Goal: Task Accomplishment & Management: Use online tool/utility

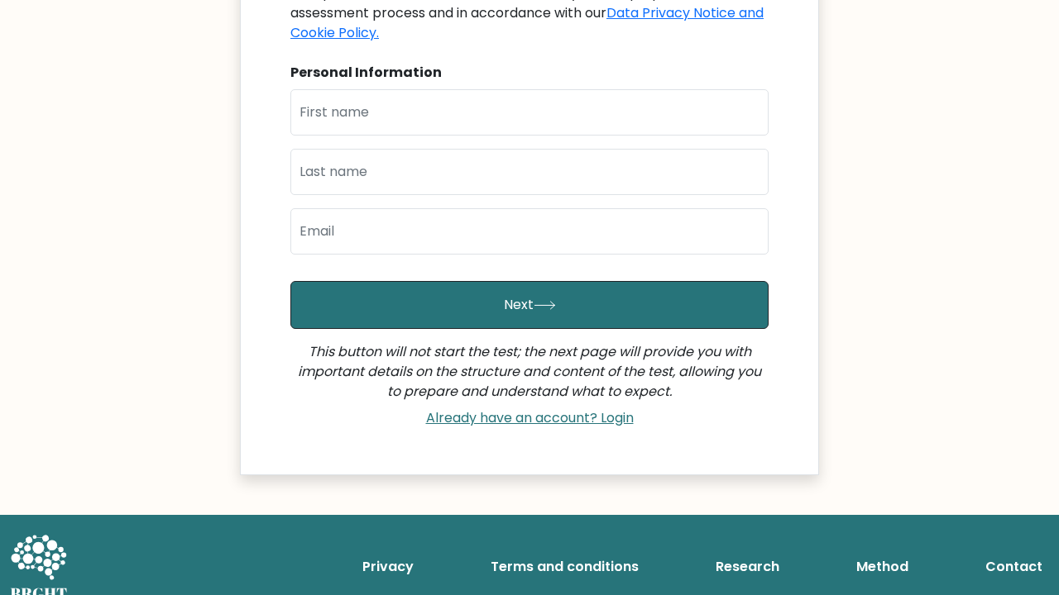
scroll to position [171, 0]
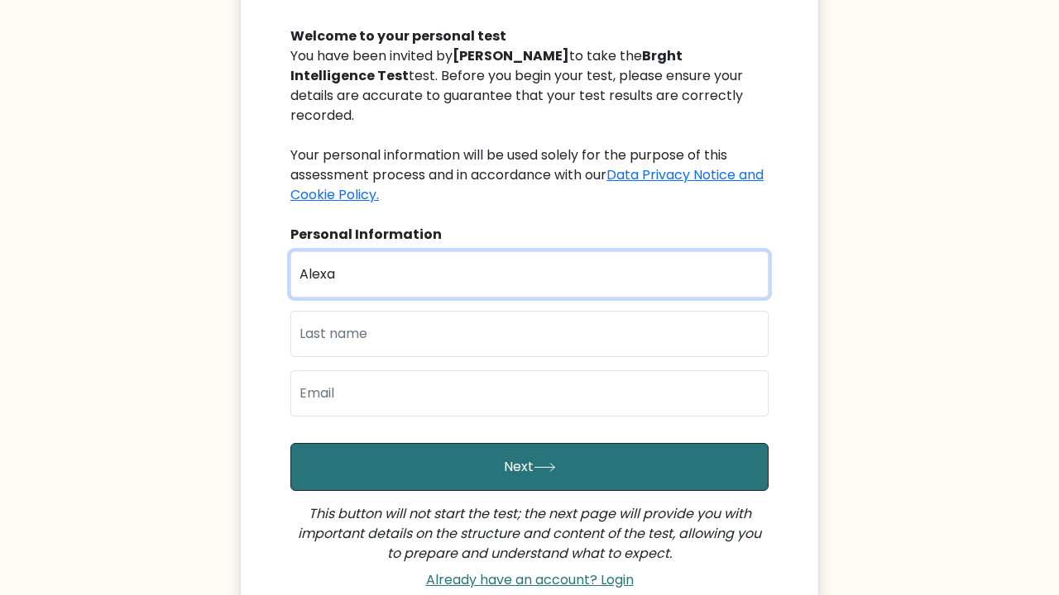
type input "Alexa"
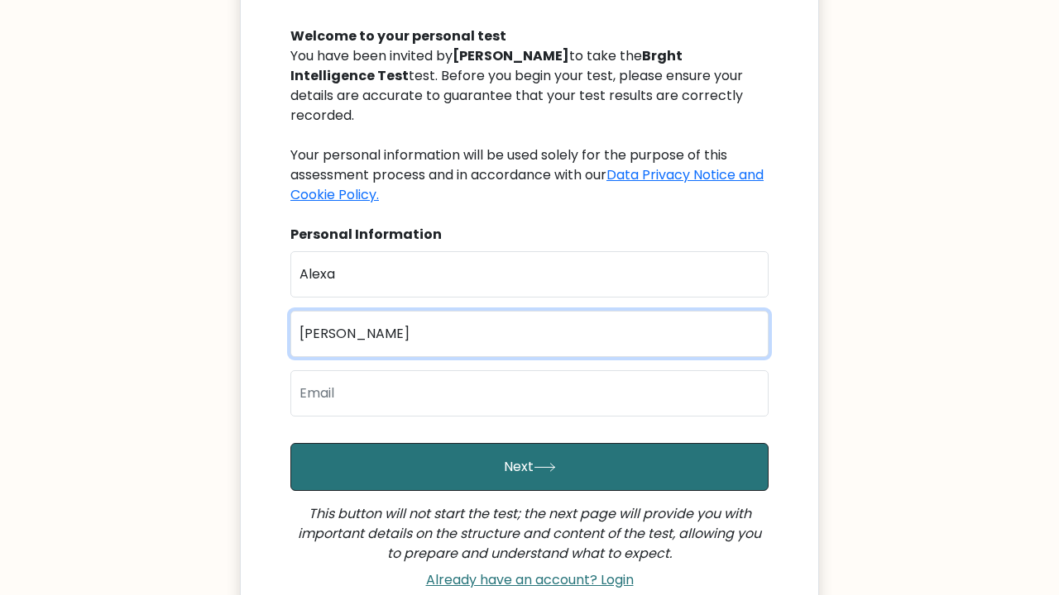
type input "[PERSON_NAME]"
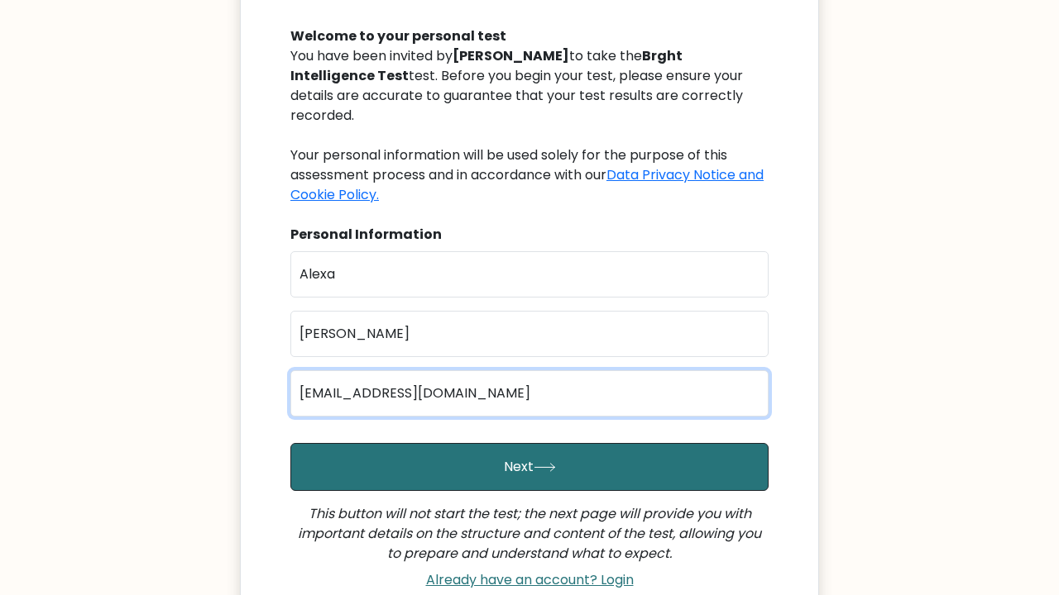
type input "[EMAIL_ADDRESS][DOMAIN_NAME]"
click at [529, 447] on button "Next" at bounding box center [529, 467] width 478 height 48
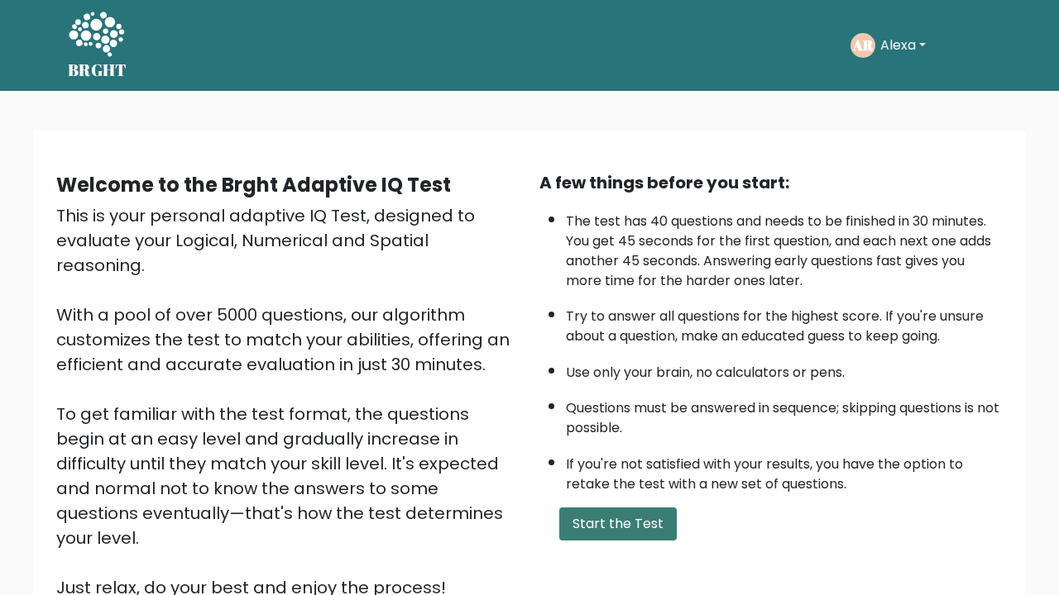
click at [639, 508] on button "Start the Test" at bounding box center [617, 524] width 117 height 33
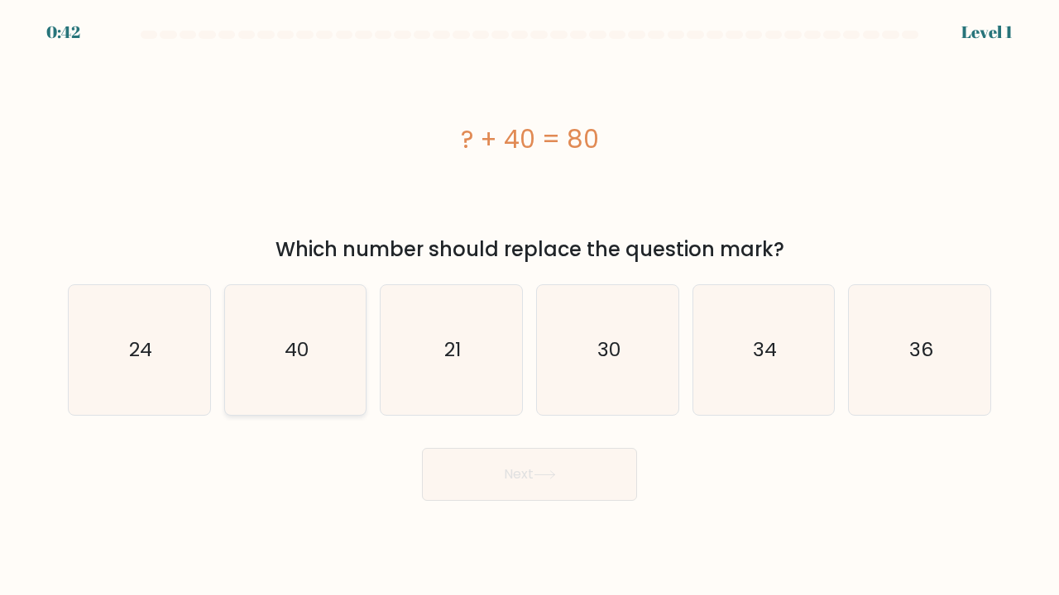
click at [317, 357] on icon "40" at bounding box center [296, 350] width 130 height 130
click at [529, 306] on input "b. 40" at bounding box center [529, 302] width 1 height 8
radio input "true"
click at [485, 470] on button "Next" at bounding box center [529, 474] width 215 height 53
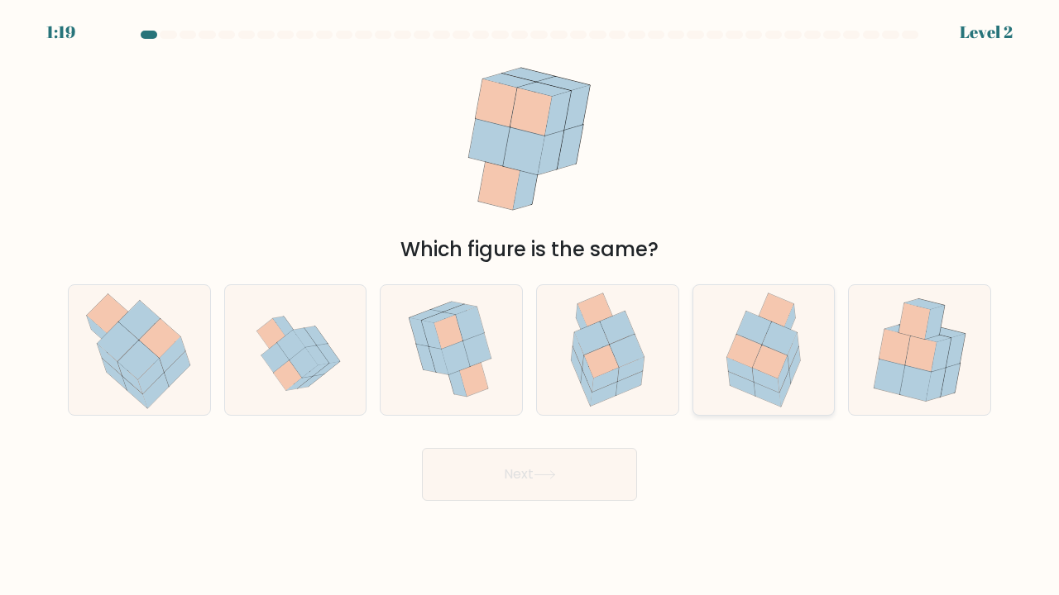
click at [789, 328] on icon at bounding box center [789, 322] width 11 height 36
click at [530, 306] on input "e." at bounding box center [529, 302] width 1 height 8
radio input "true"
click at [573, 490] on button "Next" at bounding box center [529, 474] width 215 height 53
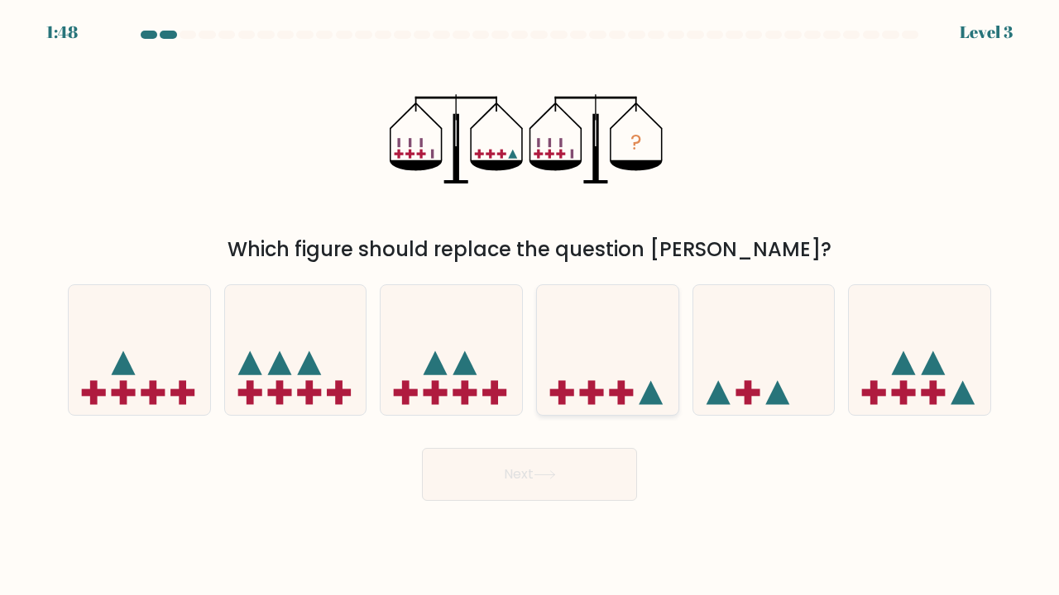
click at [644, 364] on icon at bounding box center [607, 350] width 141 height 117
click at [530, 306] on input "d." at bounding box center [529, 302] width 1 height 8
radio input "true"
click at [593, 468] on button "Next" at bounding box center [529, 474] width 215 height 53
